Goal: Task Accomplishment & Management: Use online tool/utility

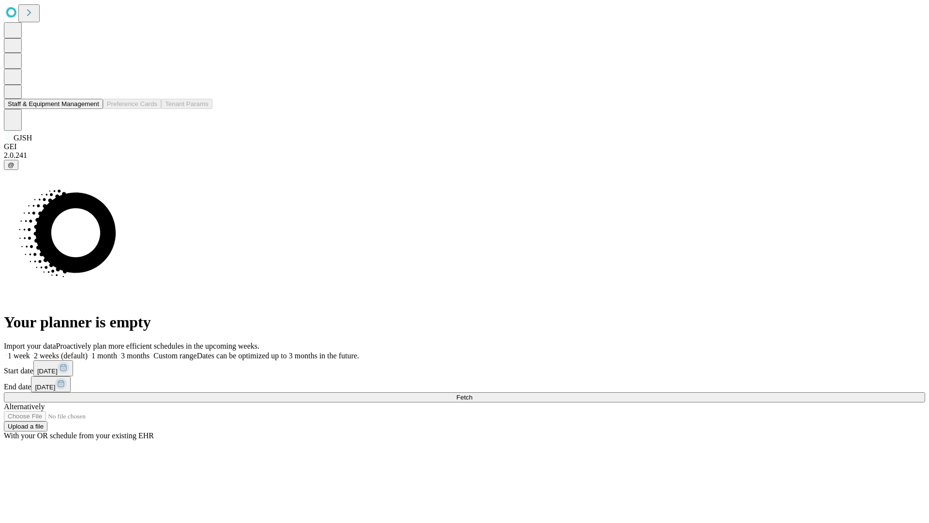
click at [92, 109] on button "Staff & Equipment Management" at bounding box center [53, 104] width 99 height 10
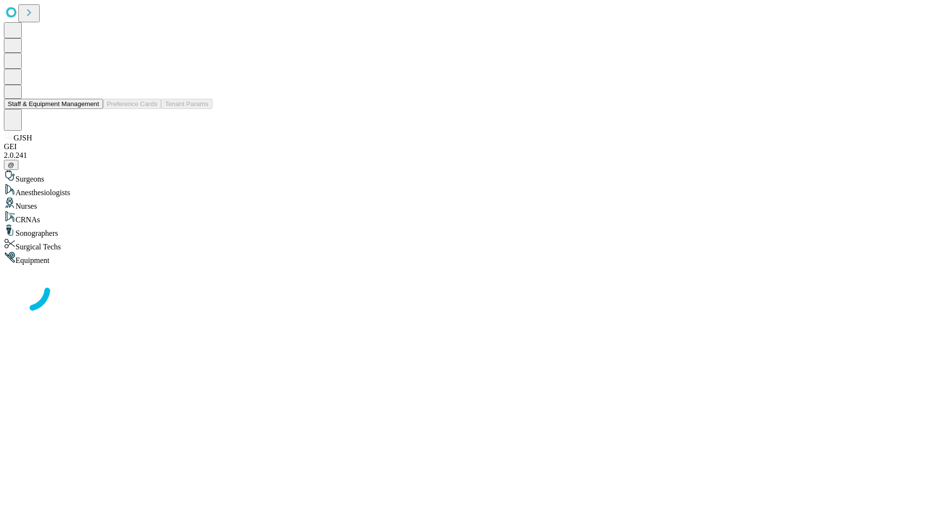
click at [92, 109] on button "Staff & Equipment Management" at bounding box center [53, 104] width 99 height 10
